Goal: Task Accomplishment & Management: Complete application form

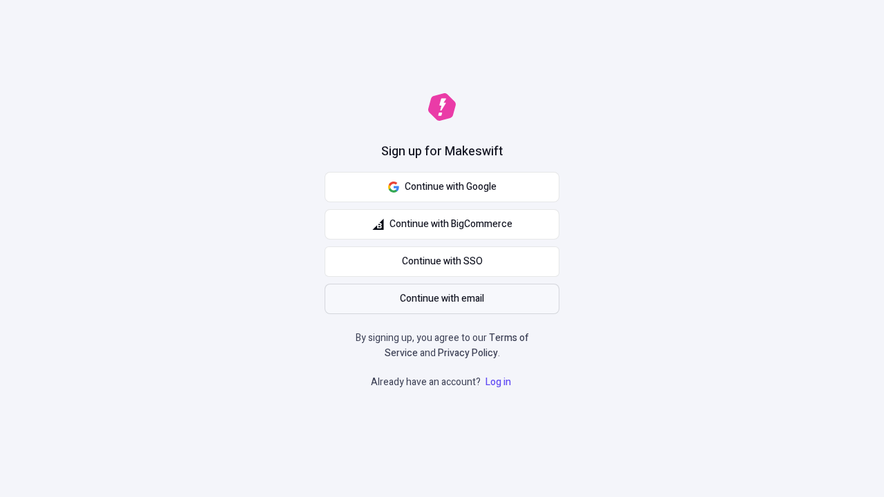
click at [442, 299] on span "Continue with email" at bounding box center [442, 299] width 84 height 15
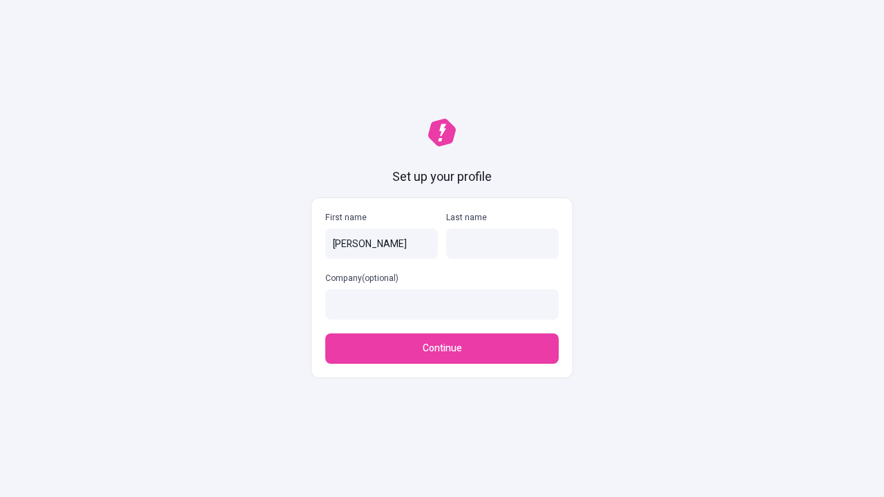
type input "Joyce"
type input "Mertz"
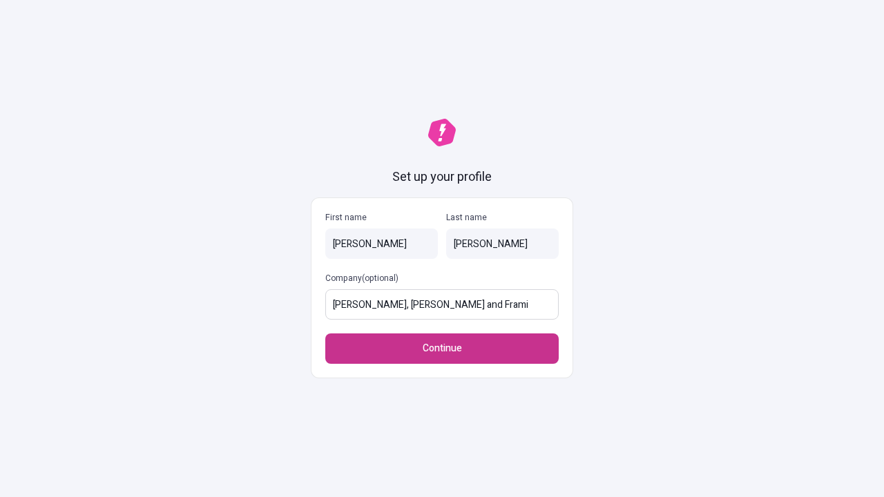
type input "Carter, Sipes and Frami"
click at [442, 349] on span "Continue" at bounding box center [442, 348] width 39 height 15
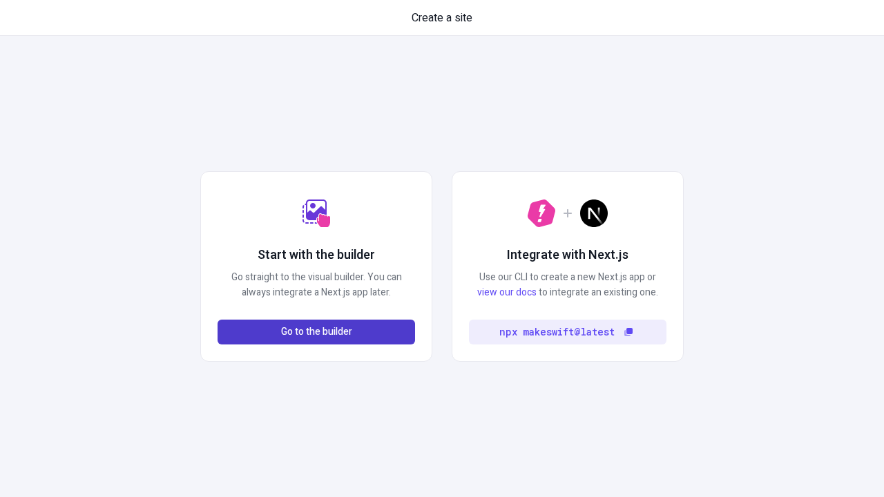
click at [316, 332] on span "Go to the builder" at bounding box center [316, 332] width 71 height 15
